Goal: Check status

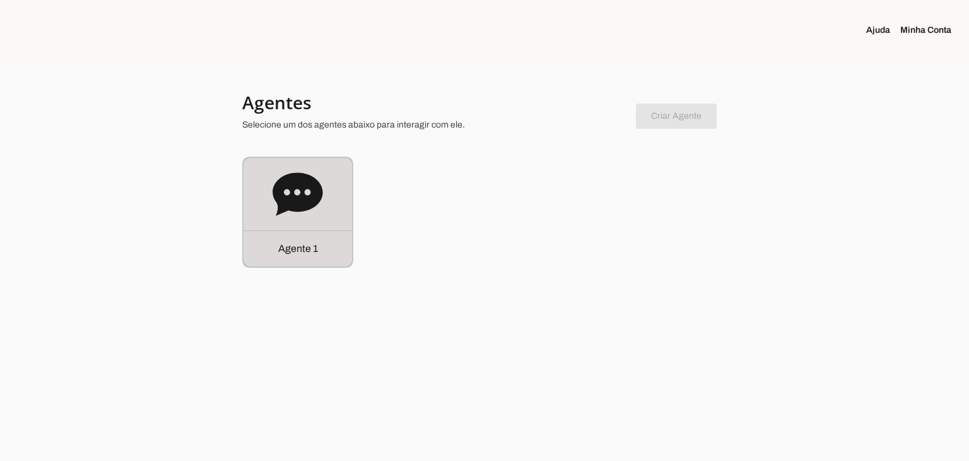
click at [296, 242] on p "Agente 1" at bounding box center [298, 248] width 40 height 15
